Goal: Information Seeking & Learning: Learn about a topic

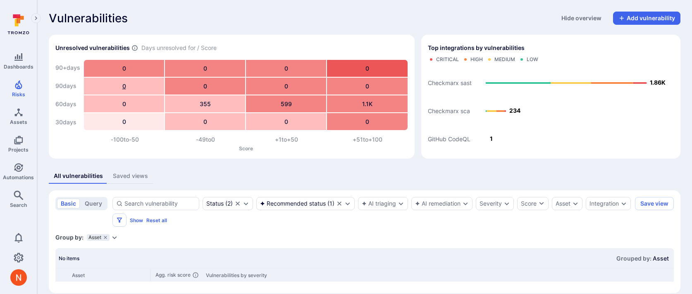
scroll to position [11, 0]
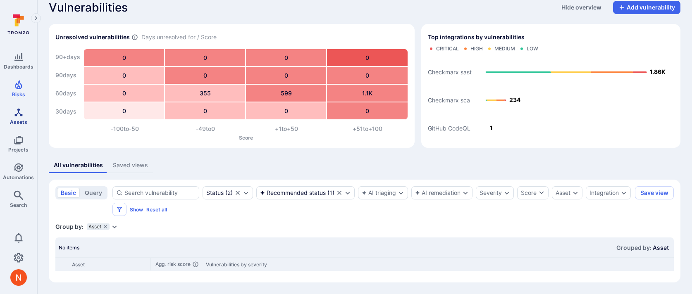
click at [17, 109] on icon "Assets" at bounding box center [19, 112] width 10 height 10
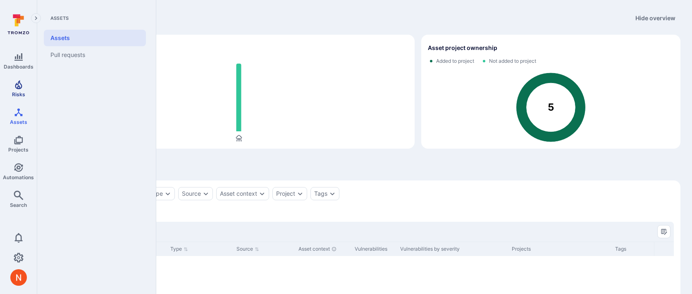
click at [16, 88] on icon "Risks" at bounding box center [19, 85] width 10 height 10
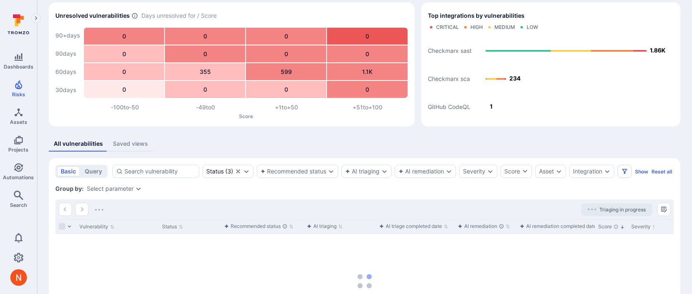
scroll to position [57, 0]
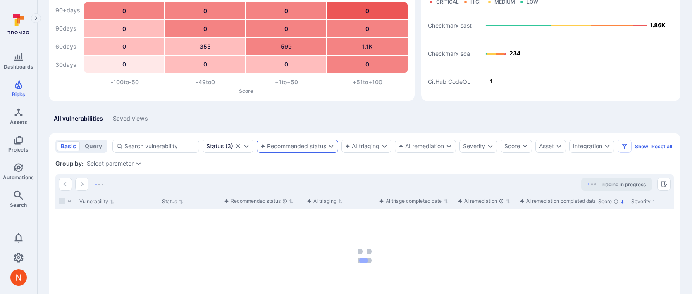
click at [317, 152] on div "Recommended status" at bounding box center [297, 146] width 81 height 13
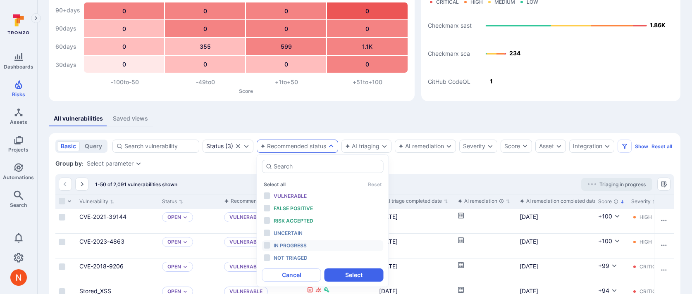
click at [306, 245] on span "In progress" at bounding box center [289, 245] width 33 height 6
click at [350, 276] on button "Select" at bounding box center [353, 275] width 59 height 13
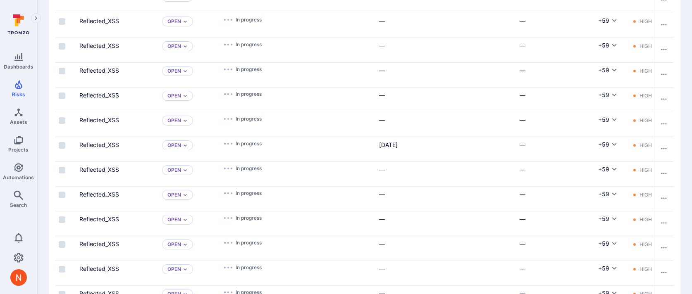
scroll to position [1015, 0]
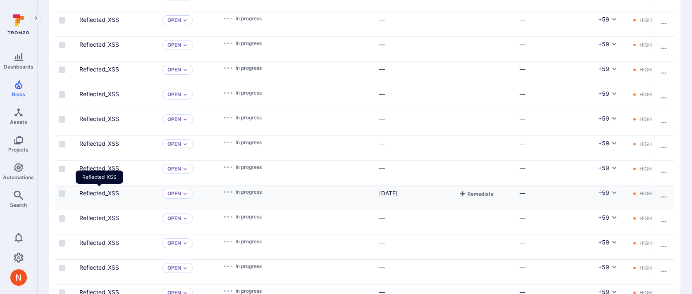
click at [105, 193] on link "Reflected_XSS" at bounding box center [99, 193] width 40 height 7
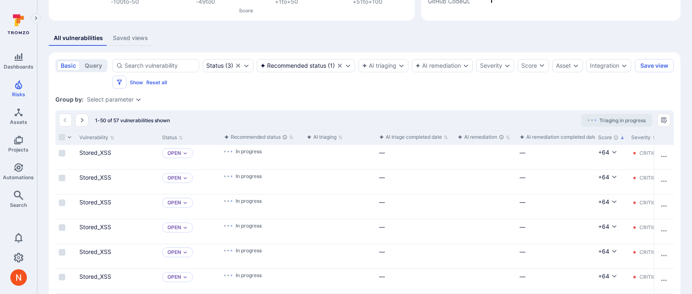
scroll to position [73, 0]
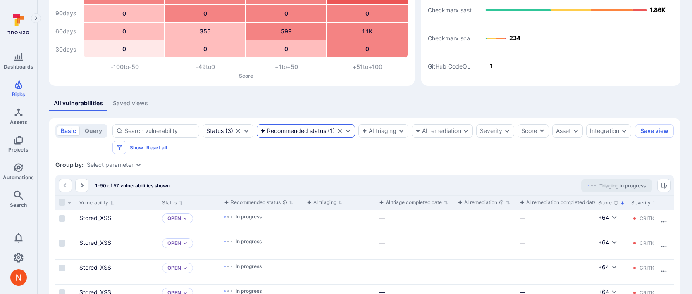
click at [340, 133] on icon "Clear selection" at bounding box center [339, 131] width 7 height 7
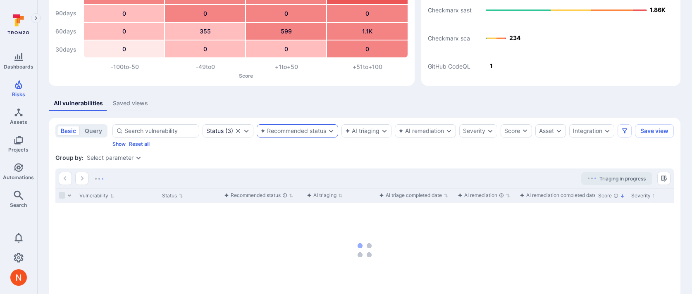
click at [311, 131] on div "Recommended status" at bounding box center [293, 131] width 66 height 7
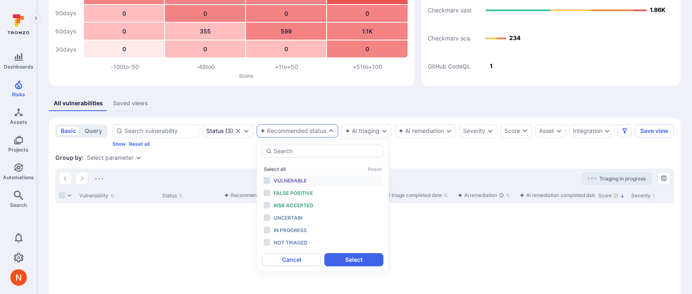
click at [295, 180] on span "Vulnerable" at bounding box center [289, 181] width 33 height 6
click at [294, 192] on span "False positive" at bounding box center [292, 193] width 39 height 6
click at [294, 205] on span "Risk accepted" at bounding box center [293, 205] width 40 height 6
click at [347, 257] on button "Select" at bounding box center [353, 259] width 59 height 13
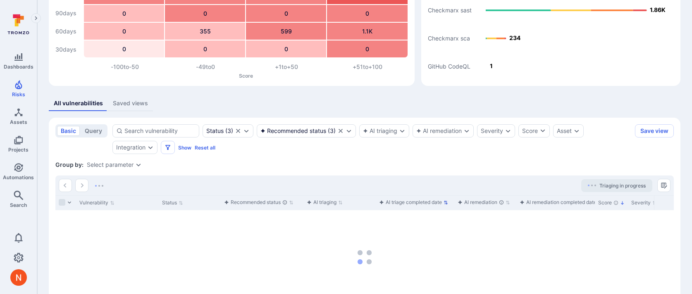
click at [435, 204] on div "AI triage completed date" at bounding box center [410, 202] width 63 height 8
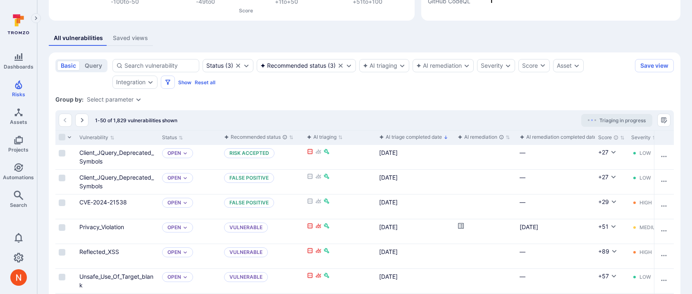
scroll to position [140, 0]
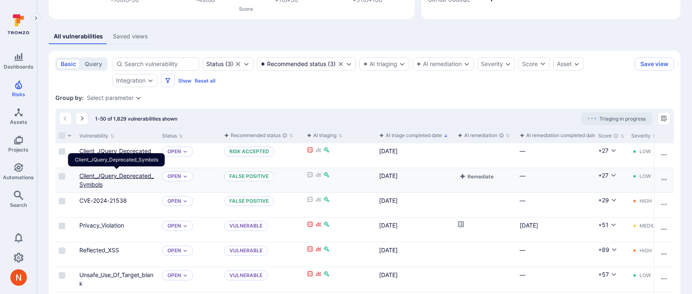
click at [121, 176] on link "Client_JQuery_Deprecated_Symbols" at bounding box center [116, 180] width 74 height 16
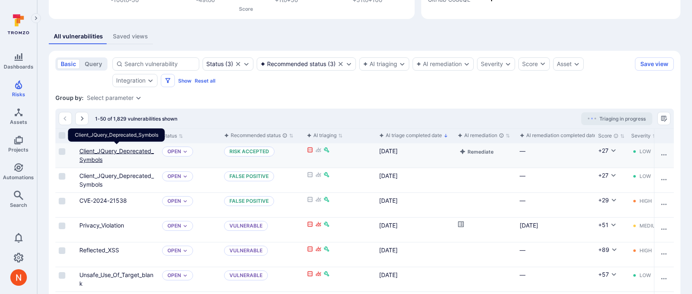
click at [126, 151] on link "Client_JQuery_Deprecated_Symbols" at bounding box center [116, 155] width 74 height 16
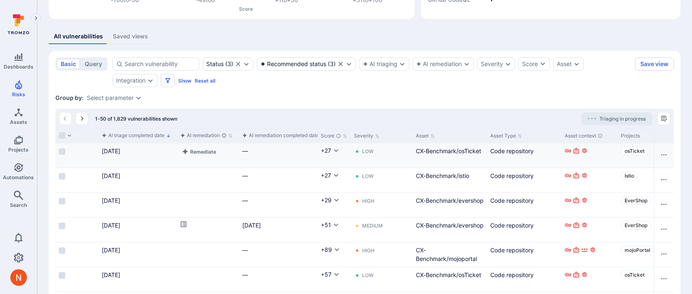
scroll to position [0, 278]
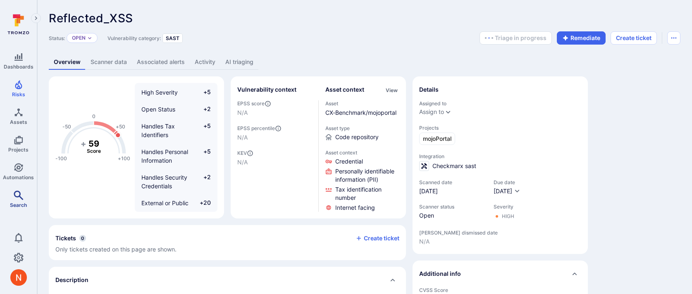
click at [21, 204] on span "Search" at bounding box center [18, 205] width 17 height 6
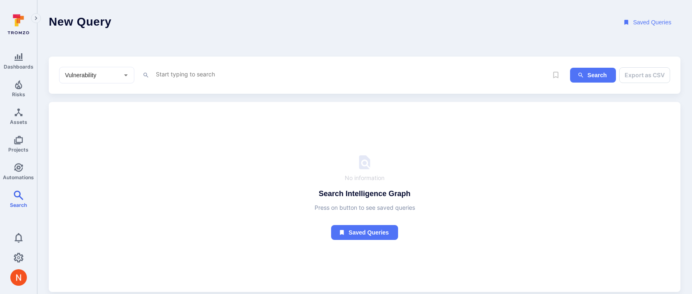
click at [225, 75] on textarea "Intelligence Graph search area" at bounding box center [351, 74] width 392 height 10
type textarea "t"
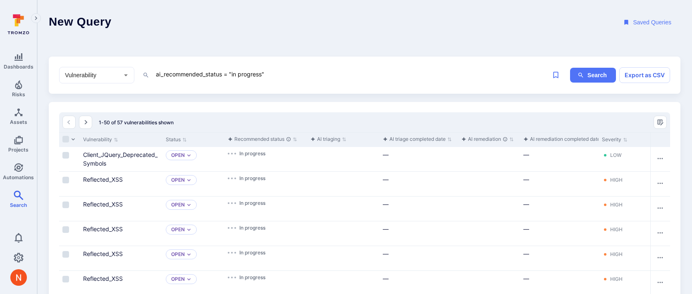
type textarea "ai_recommended_status = "in progress""
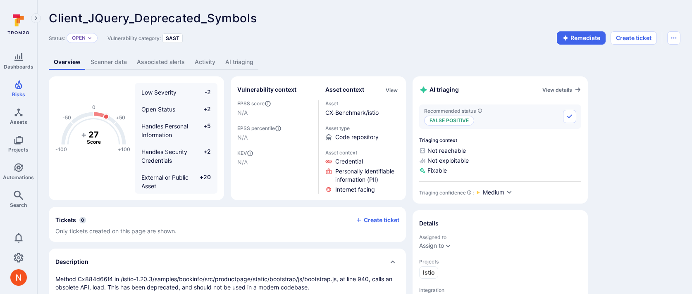
click at [228, 63] on link "AI triaging" at bounding box center [239, 62] width 38 height 15
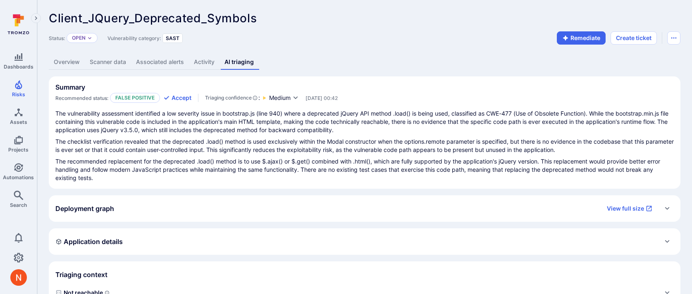
click at [219, 206] on div "Deployment graph View full size" at bounding box center [355, 208] width 601 height 13
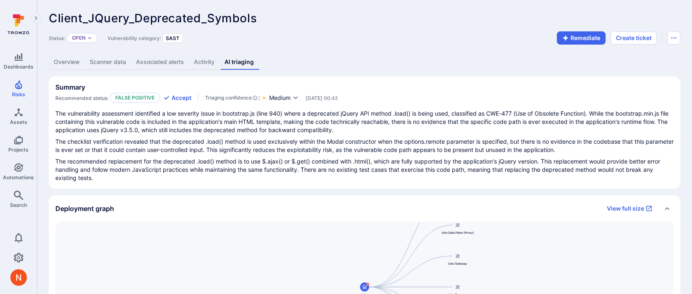
click at [219, 206] on div "Deployment graph View full size" at bounding box center [355, 208] width 601 height 13
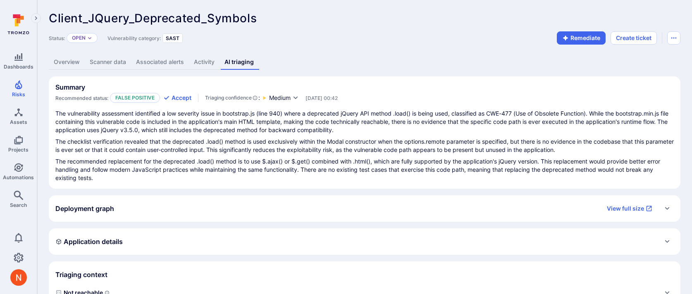
click at [193, 247] on div "Application details" at bounding box center [364, 241] width 618 height 13
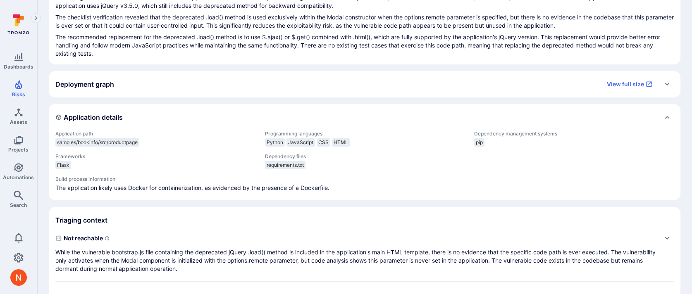
scroll to position [159, 0]
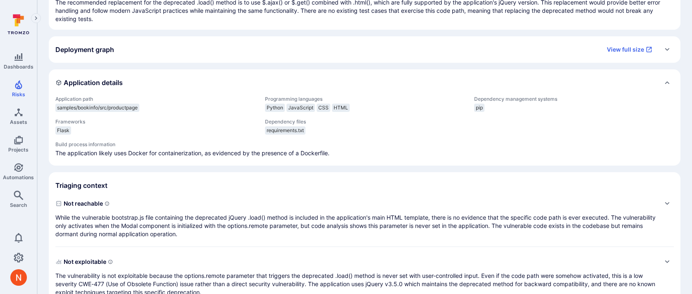
click at [252, 221] on p "While the vulnerable bootstrap.js file containing the deprecated jQuery .load()…" at bounding box center [355, 226] width 601 height 25
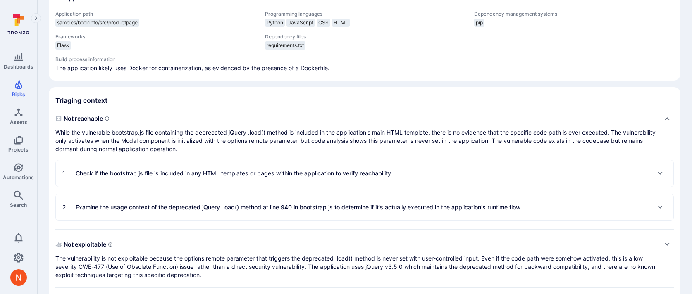
scroll to position [305, 0]
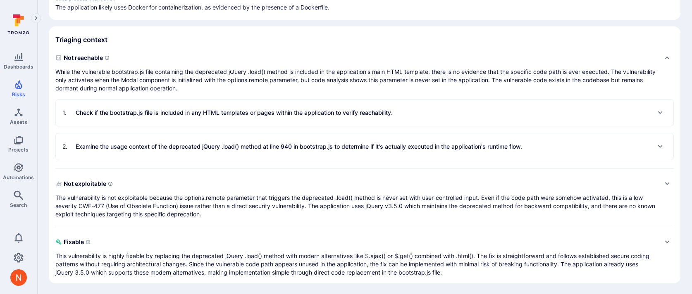
click at [247, 161] on div "Not reachable While the vulnerable bootstrap.js file containing the deprecated …" at bounding box center [364, 164] width 618 height 226
click at [247, 148] on p "Examine the usage context of the deprecated jQuery .load() method at line 940 i…" at bounding box center [299, 147] width 446 height 8
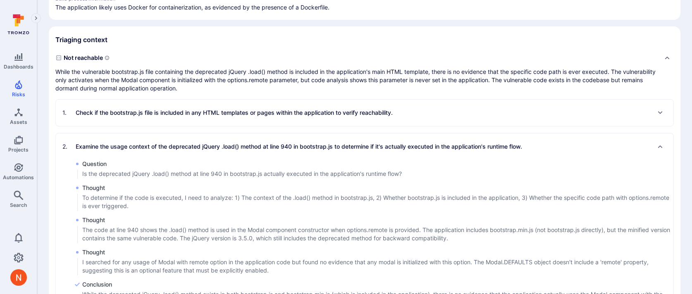
click at [251, 118] on div "1 . Check if the bootstrap.js file is included in any HTML templates or pages w…" at bounding box center [227, 112] width 330 height 13
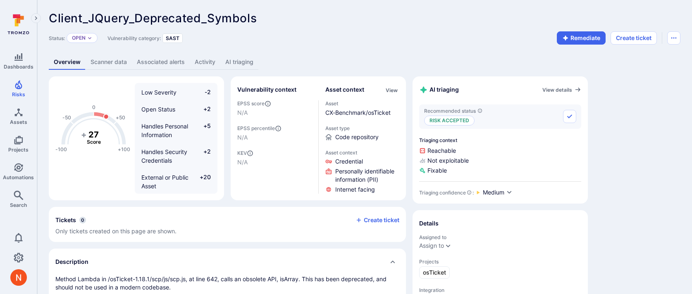
click at [238, 62] on link "AI triaging" at bounding box center [239, 62] width 38 height 15
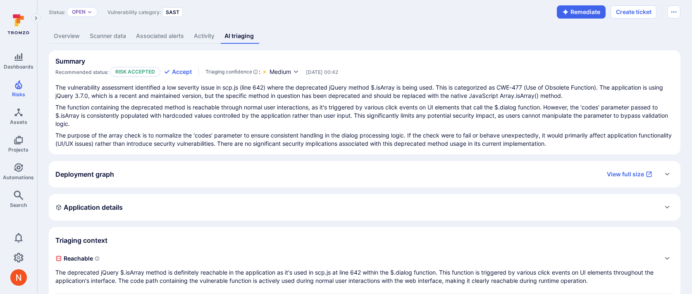
scroll to position [40, 0]
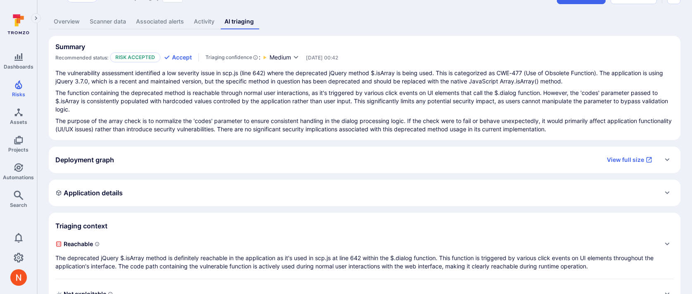
click at [185, 259] on p "The deprecated jQuery $.isArray method is definitely reachable in the applicati…" at bounding box center [355, 262] width 601 height 17
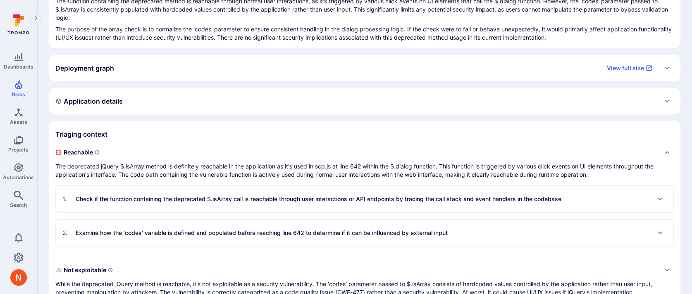
scroll to position [147, 0]
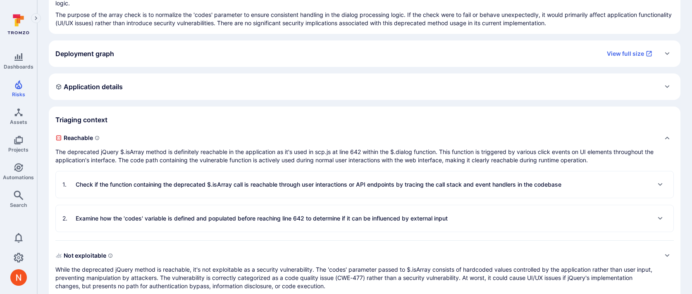
click at [234, 179] on div "1 . Check if the function containing the deprecated $.isArray call is reachable…" at bounding box center [311, 184] width 499 height 13
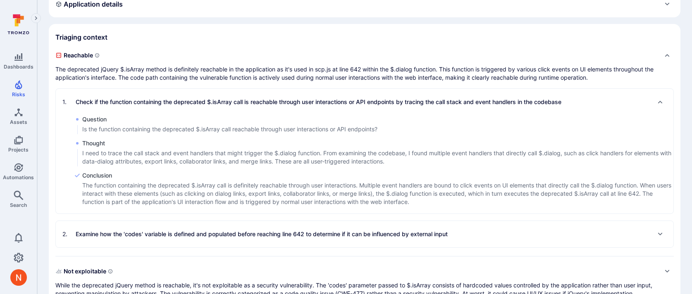
scroll to position [236, 0]
